Goal: Check status: Check status

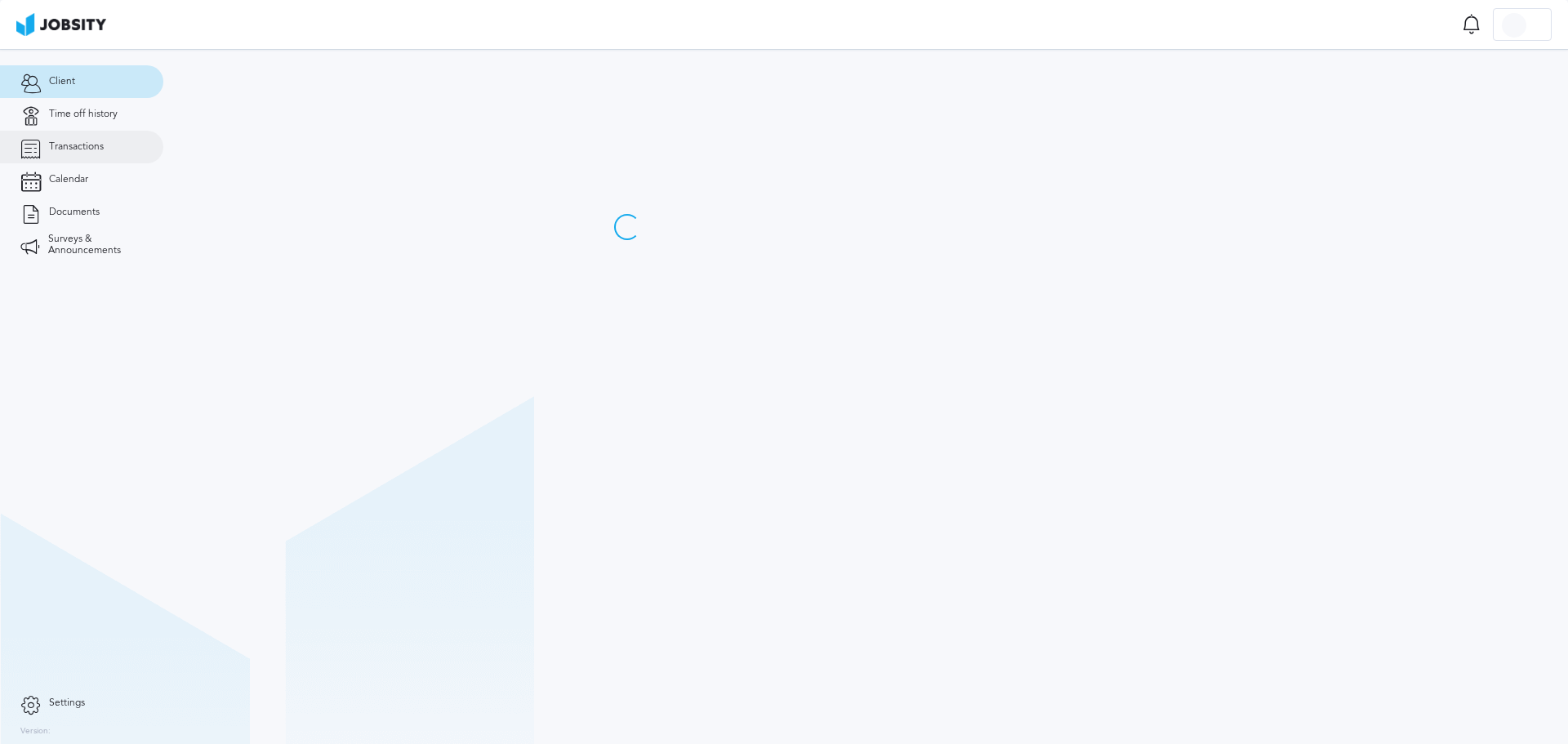
click at [102, 136] on link "Transactions" at bounding box center [81, 147] width 163 height 32
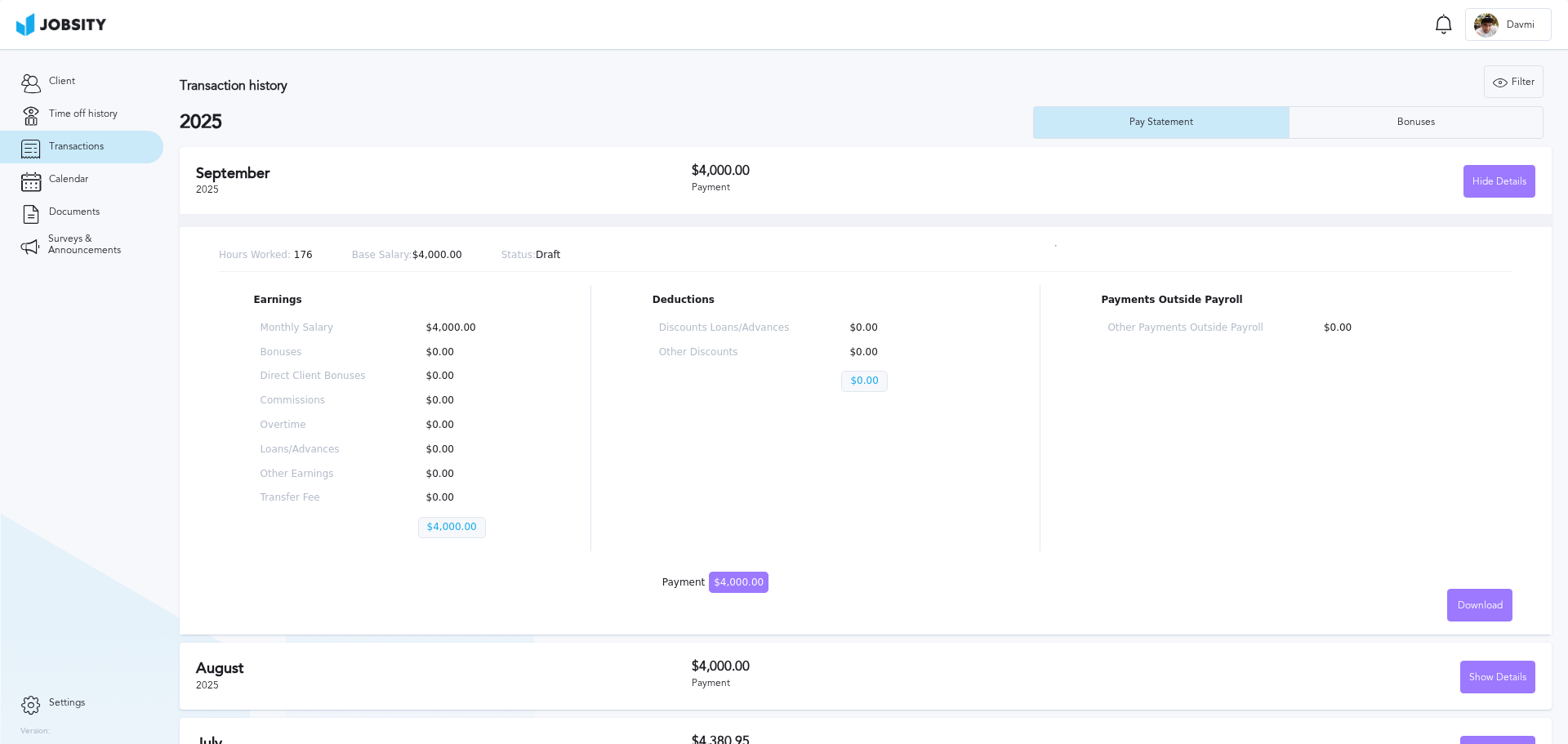
click at [713, 576] on span "$4,000.00" at bounding box center [739, 582] width 60 height 22
click at [481, 544] on div "Monthly Salary $4,000.00 Bonuses $0.00 Direct Client Bonuses $0.00 Commissions …" at bounding box center [392, 434] width 276 height 235
click at [467, 538] on p "$4,000.00" at bounding box center [452, 528] width 68 height 22
click at [462, 532] on p "$4,000.00" at bounding box center [452, 528] width 68 height 22
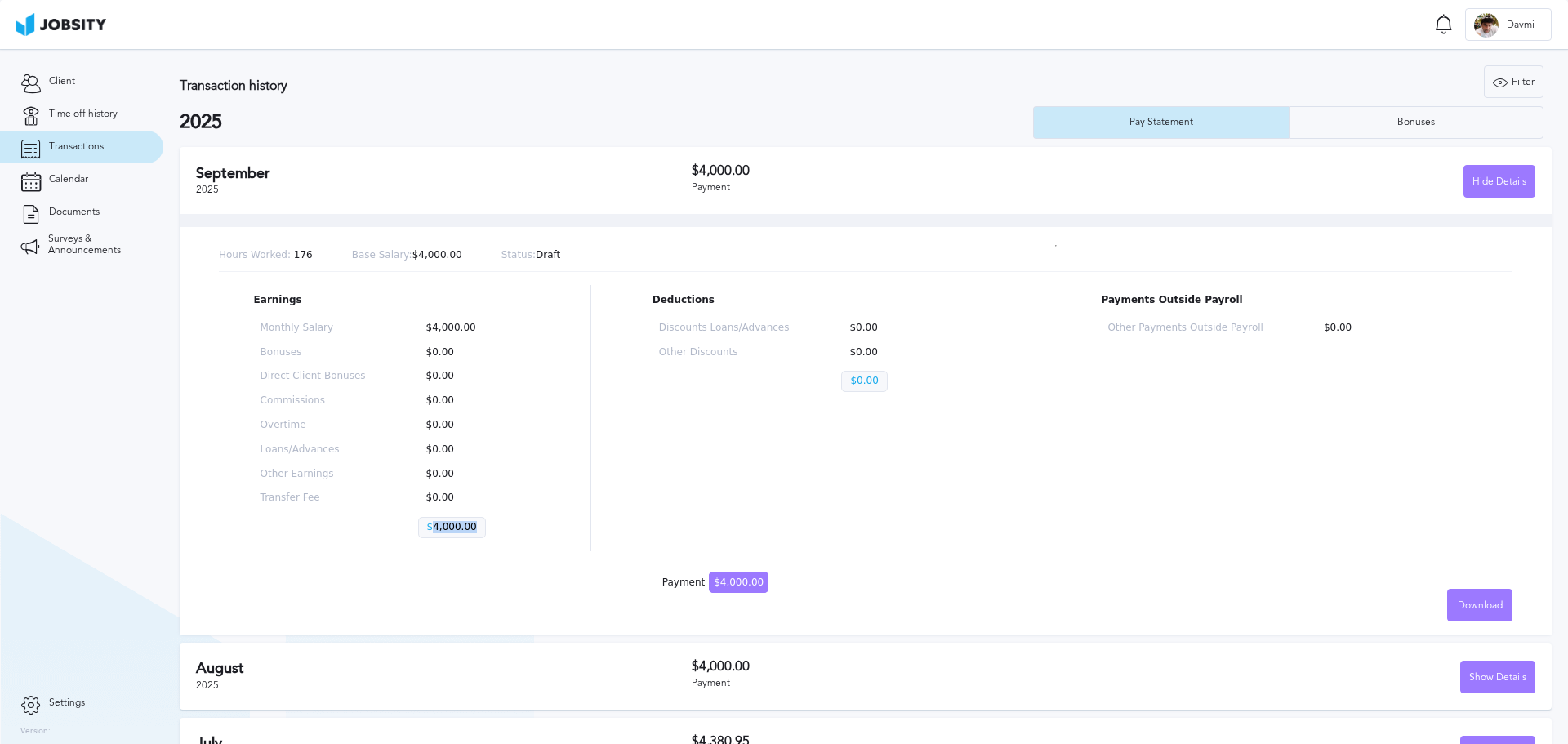
click at [462, 532] on p "$4,000.00" at bounding box center [452, 528] width 68 height 22
